Goal: Task Accomplishment & Management: Use online tool/utility

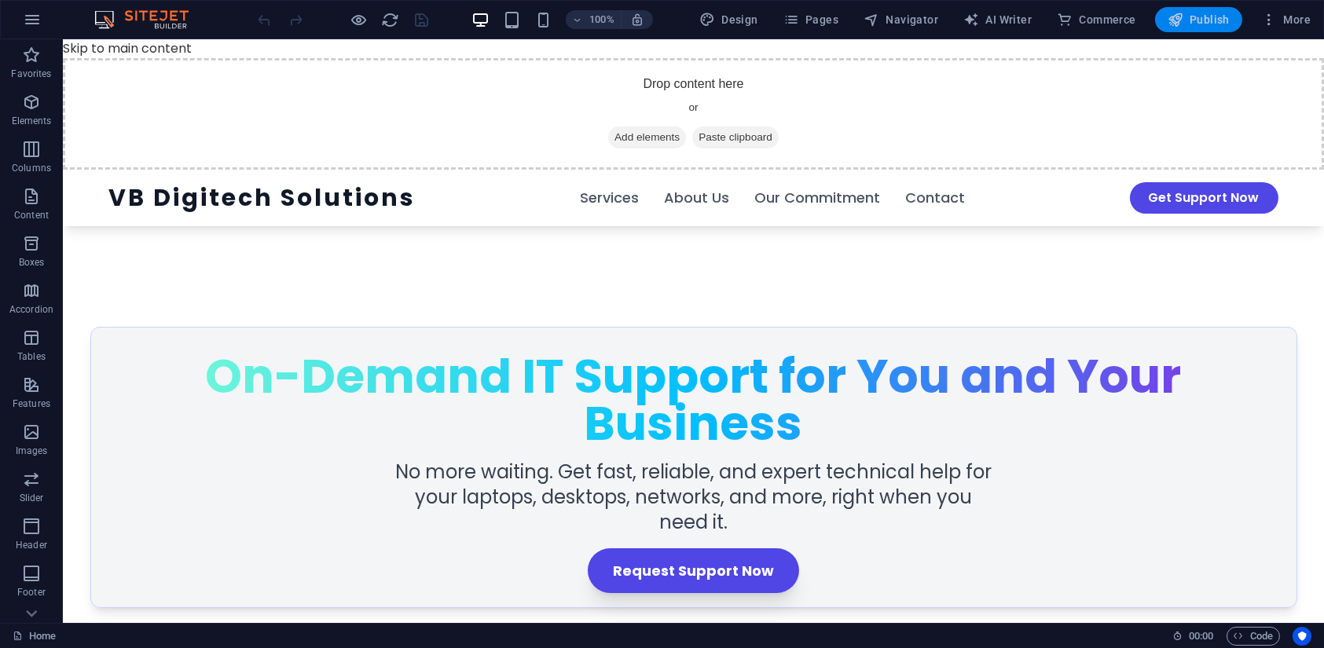
click at [1179, 12] on div "100% Design Pages Navigator AI Writer Commerce Publish More" at bounding box center [662, 20] width 1322 height 38
click at [1179, 12] on icon "button" at bounding box center [1175, 20] width 16 height 16
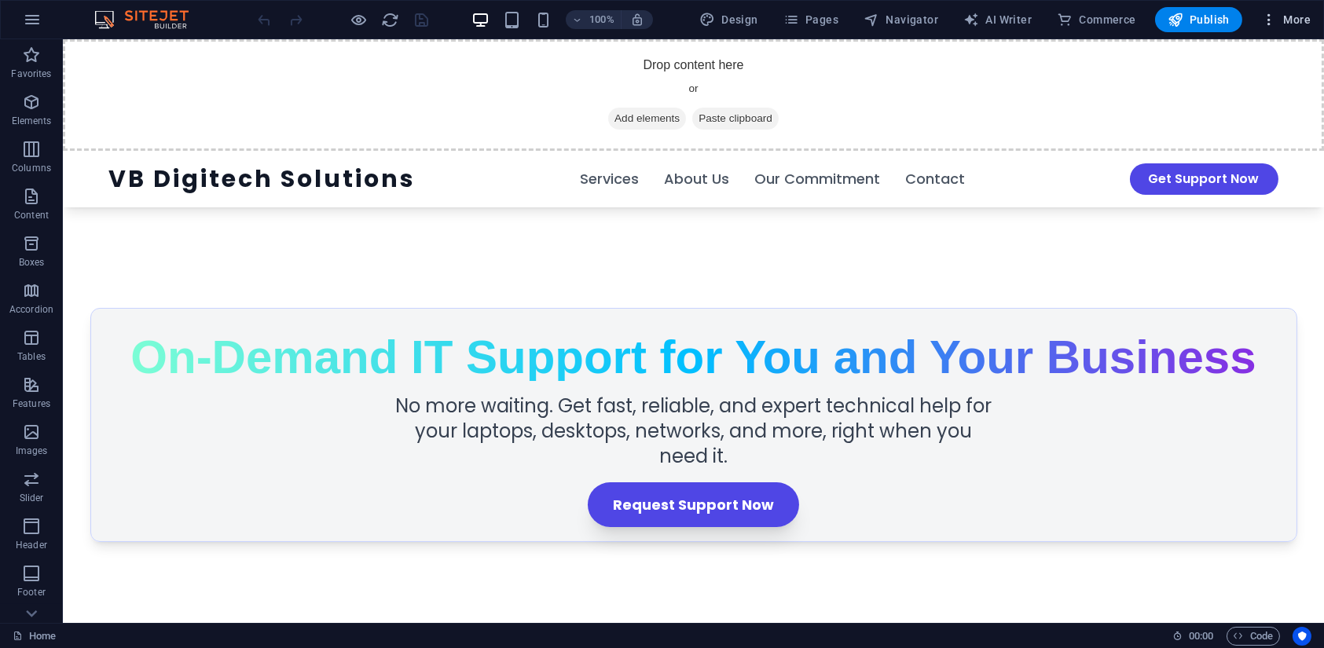
click at [1287, 15] on span "More" at bounding box center [1285, 20] width 49 height 16
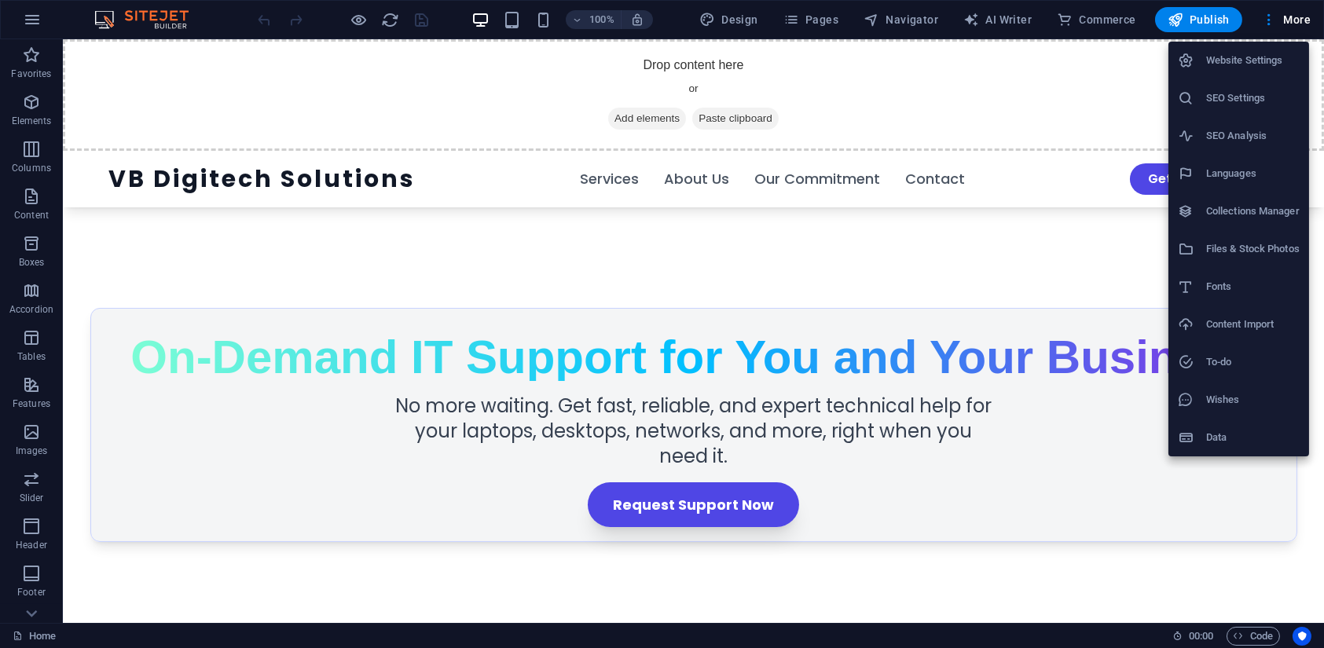
click at [1242, 636] on div at bounding box center [662, 324] width 1324 height 648
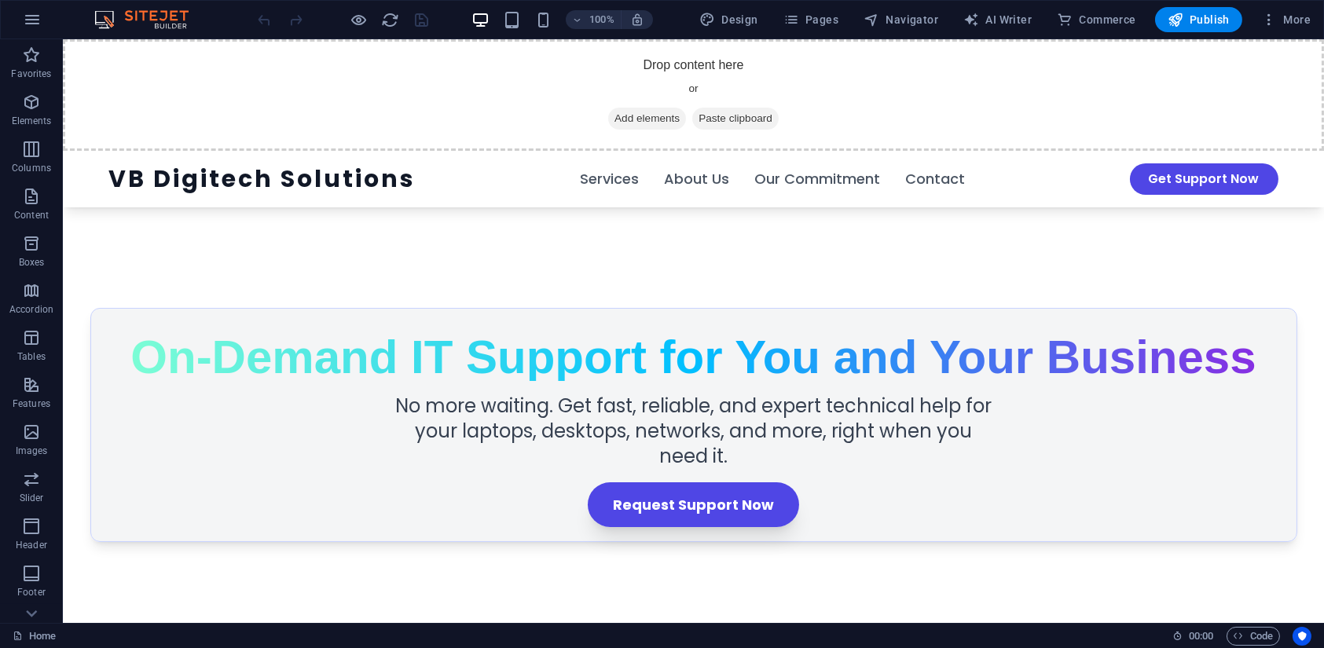
click at [1242, 636] on icon "button" at bounding box center [1238, 636] width 10 height 10
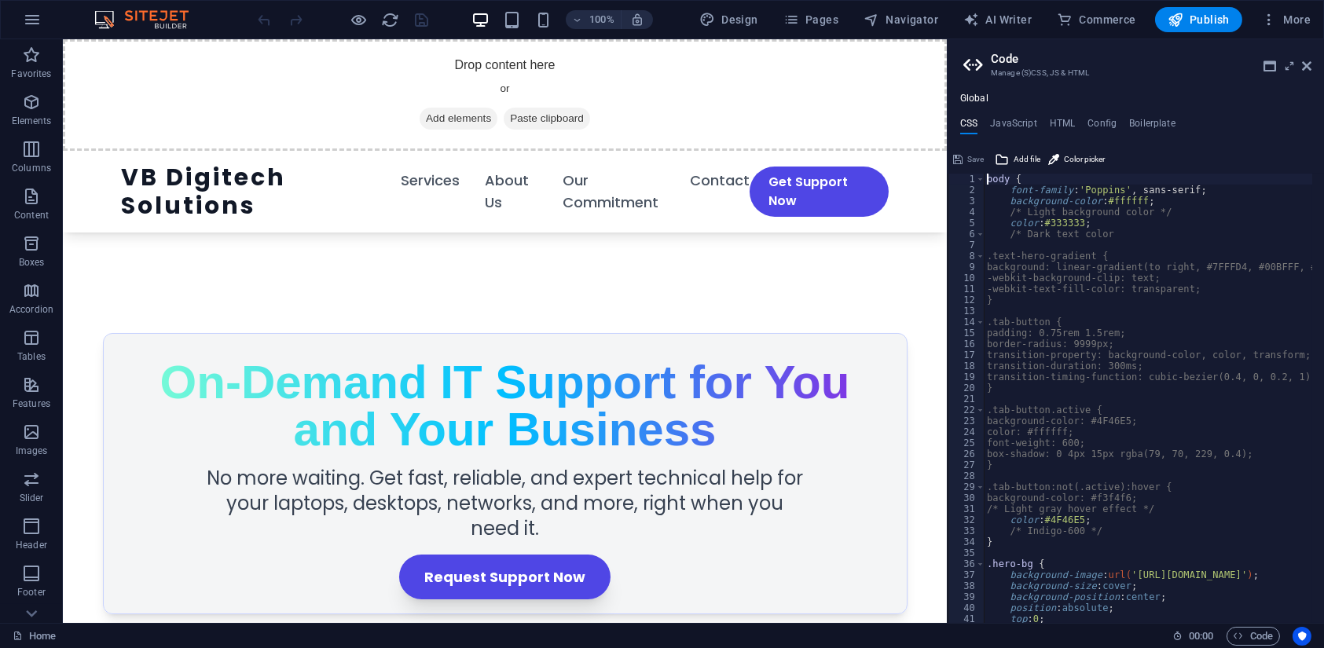
click at [1085, 240] on div "body { font-family : 'Poppins' , sans-serif; background-color : #ffffff ; /* Li…" at bounding box center [1305, 404] width 642 height 460
